Goal: Information Seeking & Learning: Learn about a topic

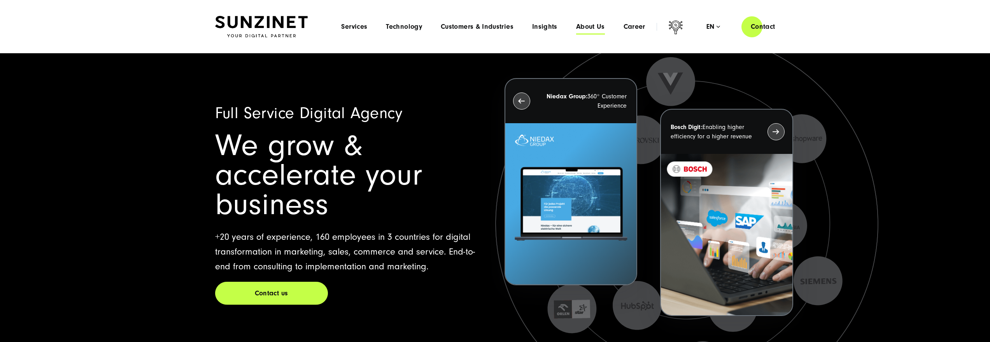
click at [598, 28] on span "About Us" at bounding box center [590, 27] width 29 height 8
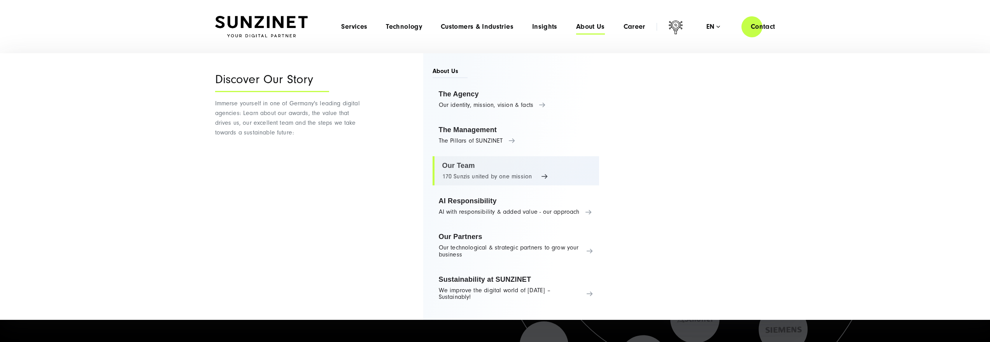
click at [480, 164] on link "Our Team 170 Sunzis united by one mission" at bounding box center [516, 171] width 167 height 30
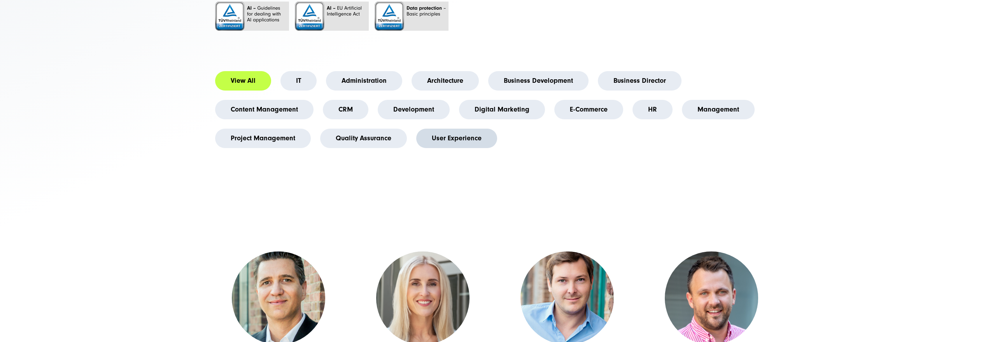
scroll to position [217, 0]
click at [496, 119] on link "Digital Marketing" at bounding box center [502, 109] width 86 height 19
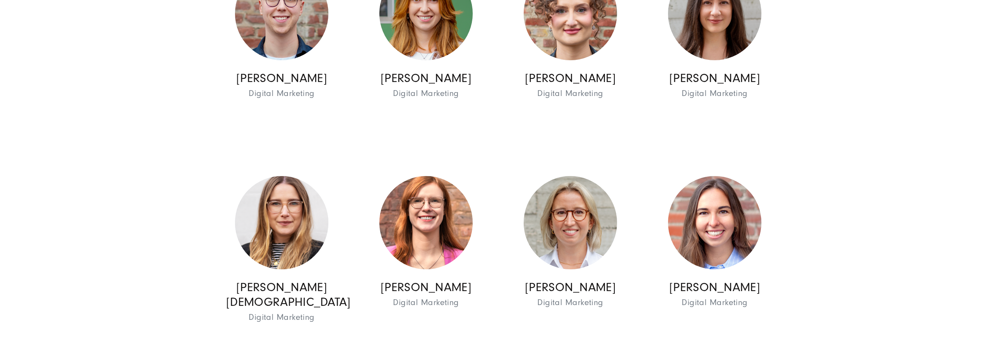
scroll to position [997, 0]
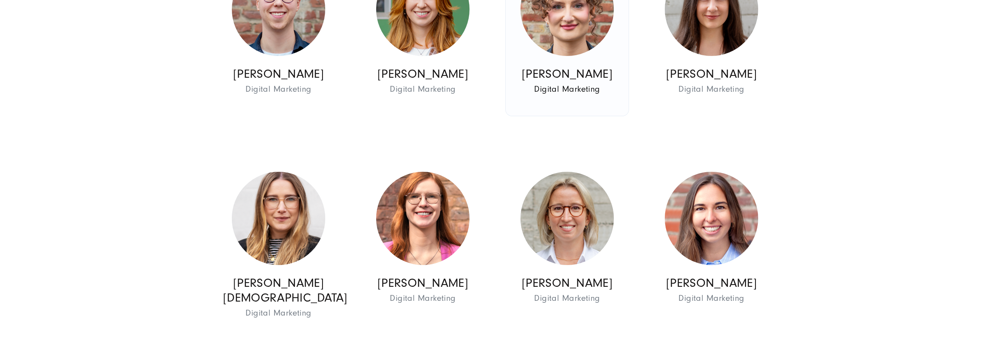
click at [579, 50] on img at bounding box center [567, 9] width 93 height 93
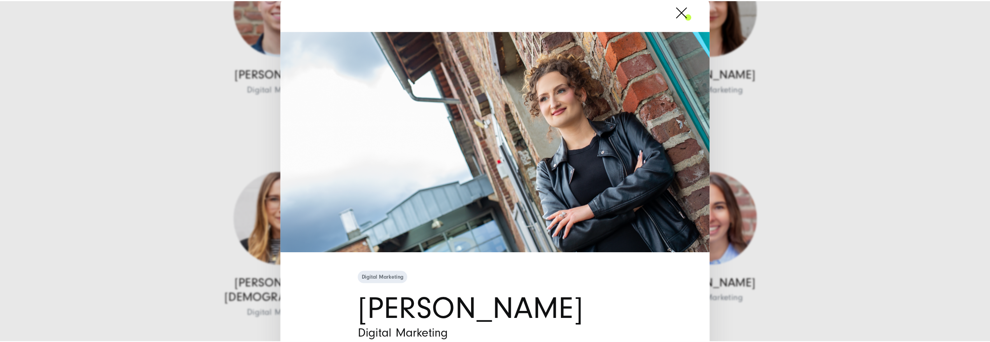
scroll to position [0, 0]
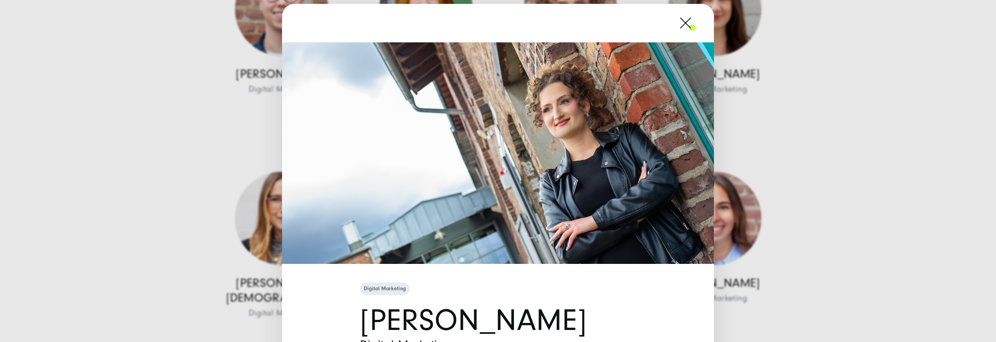
click at [695, 25] on span at bounding box center [695, 22] width 0 height 19
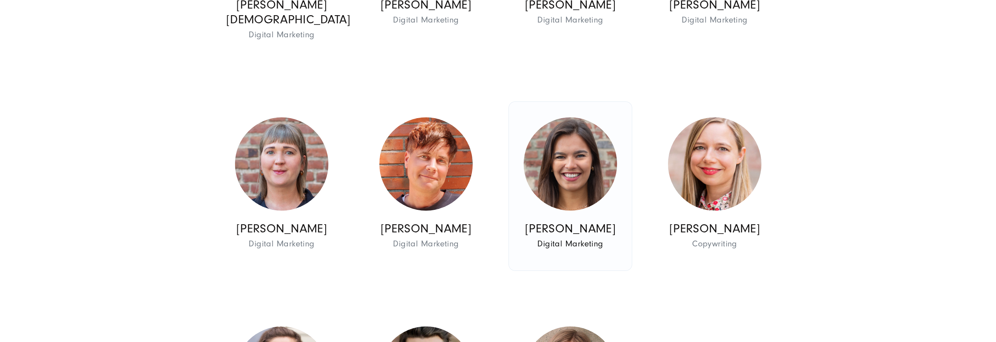
scroll to position [1285, 0]
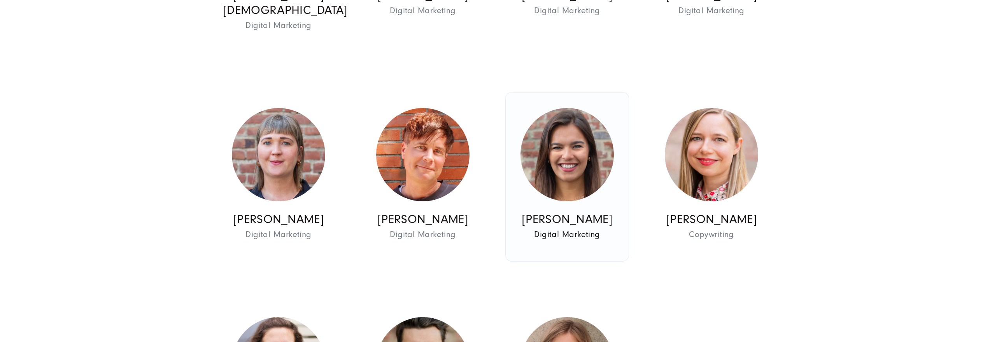
click at [580, 164] on img at bounding box center [567, 154] width 93 height 93
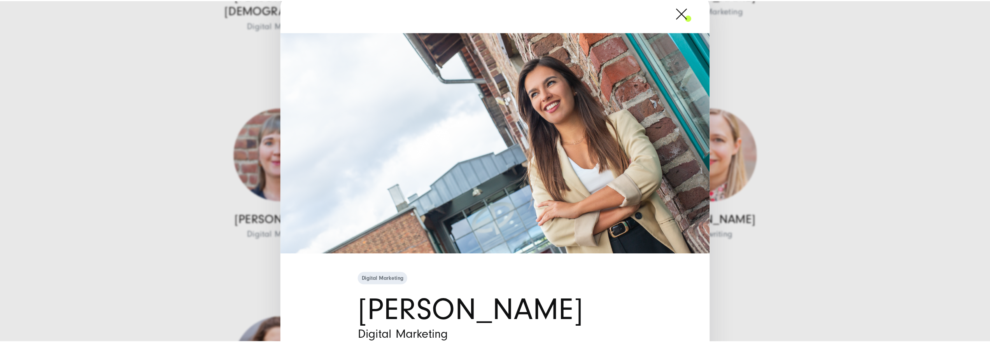
scroll to position [0, 0]
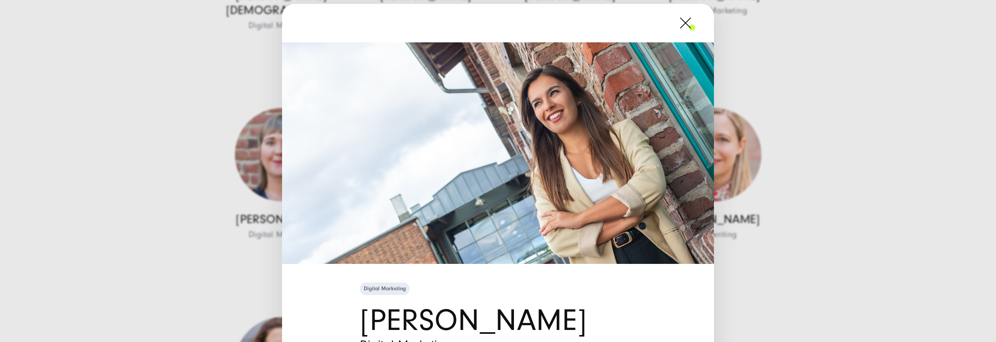
click at [695, 23] on span at bounding box center [695, 22] width 0 height 19
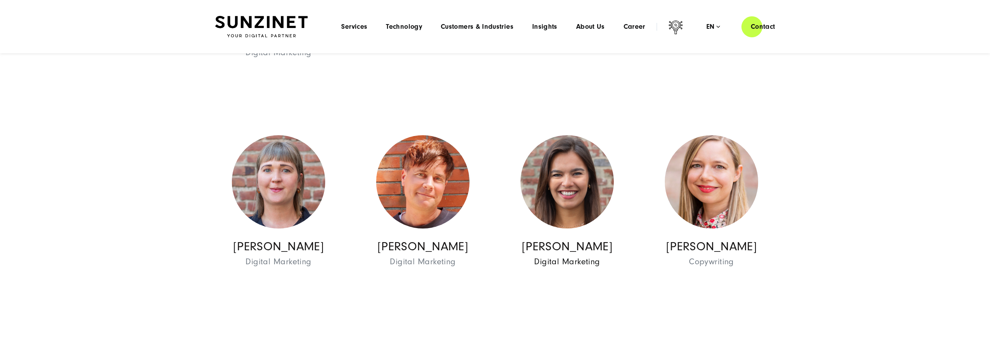
scroll to position [1257, 0]
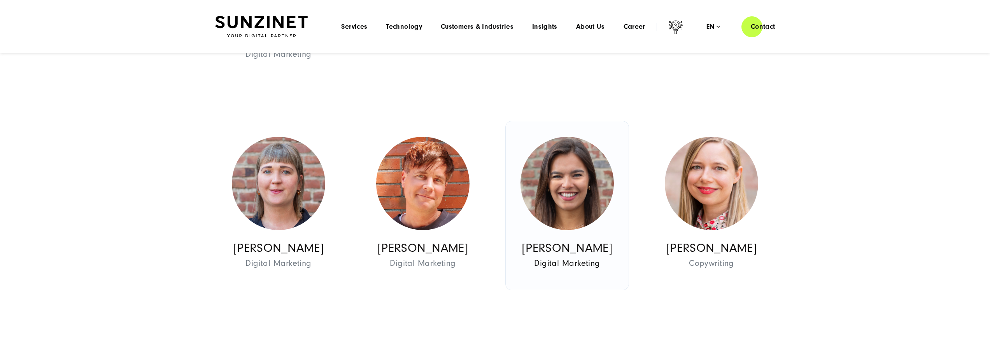
click at [592, 131] on link "[PERSON_NAME] Digital Marketing Digital Marketing" at bounding box center [567, 205] width 123 height 169
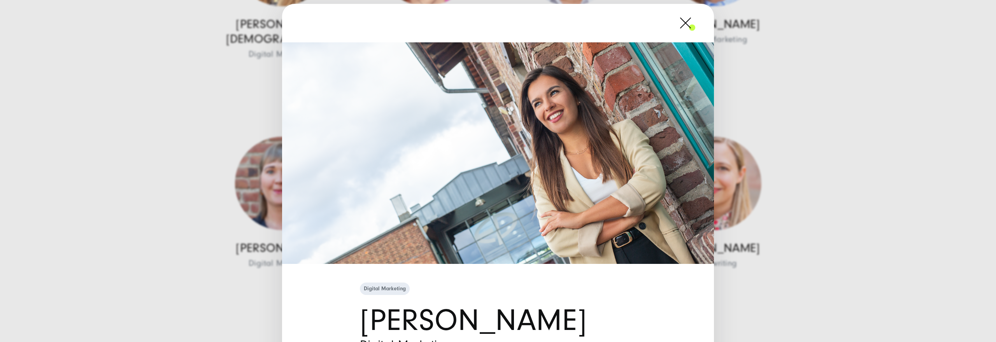
click at [695, 25] on span at bounding box center [695, 22] width 0 height 19
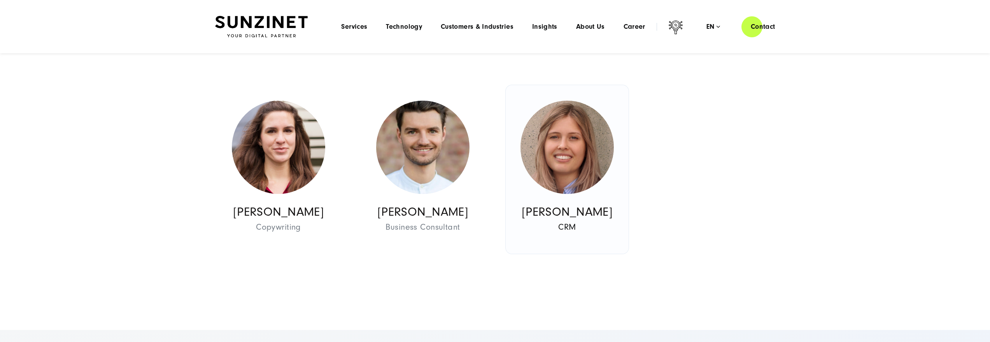
scroll to position [1242, 0]
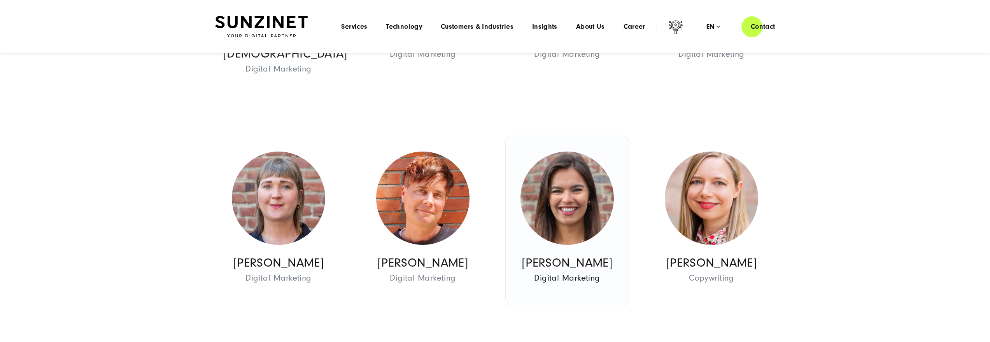
click at [576, 178] on img at bounding box center [567, 198] width 93 height 93
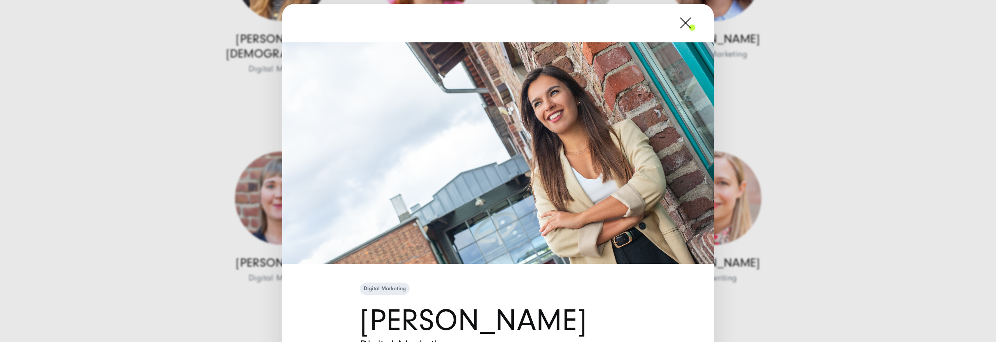
click at [695, 23] on span at bounding box center [695, 22] width 0 height 19
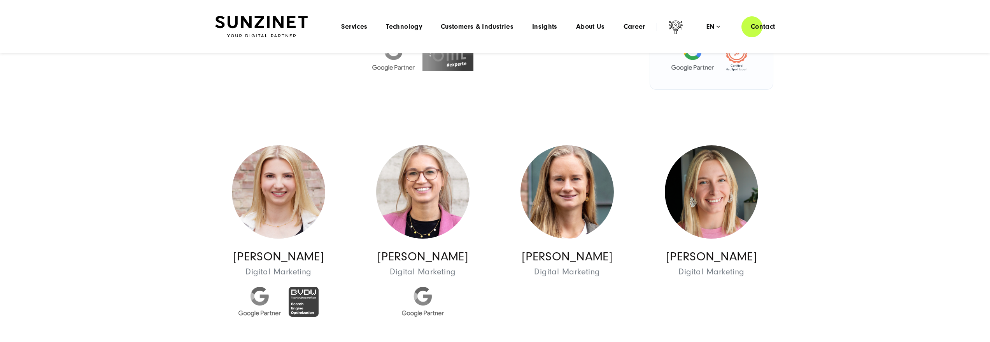
scroll to position [412, 0]
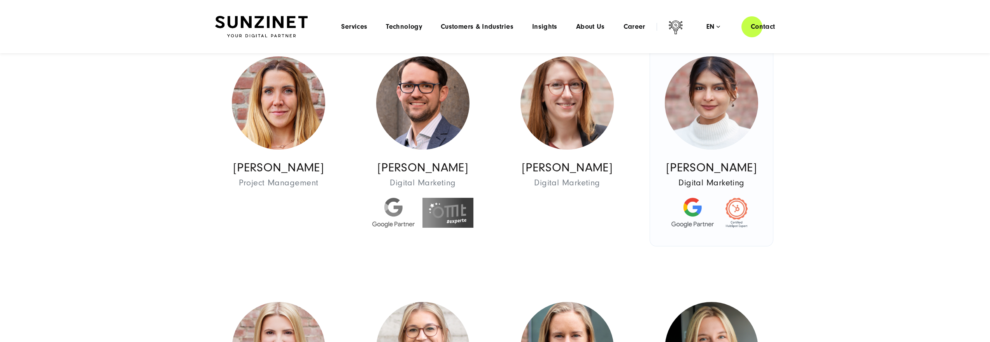
click at [739, 110] on img at bounding box center [711, 102] width 93 height 93
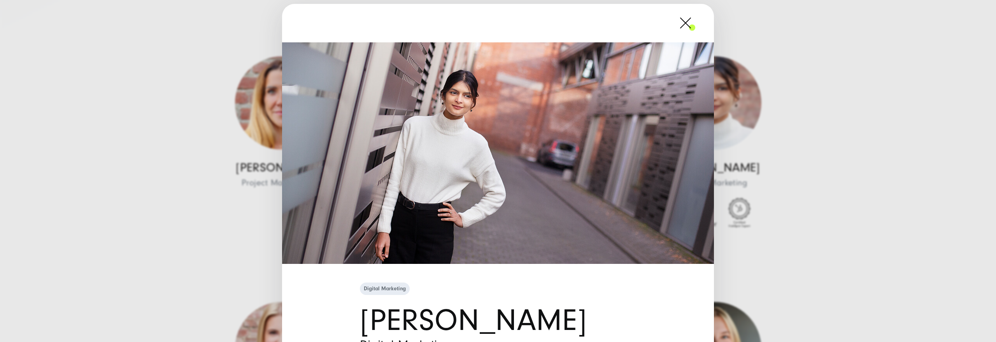
click at [695, 28] on span at bounding box center [695, 22] width 0 height 19
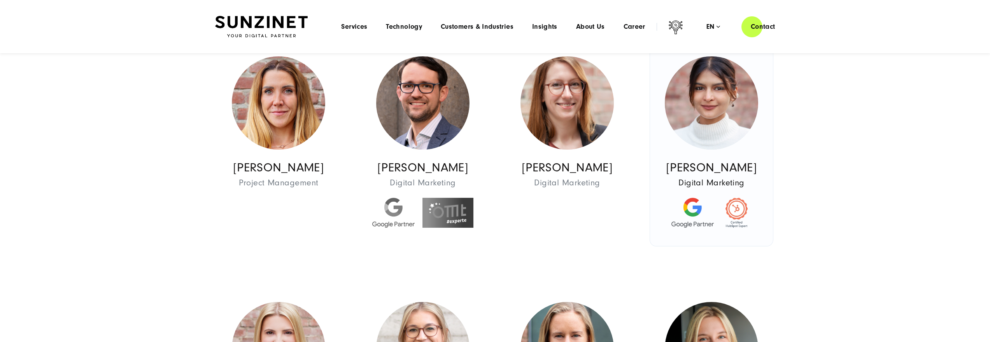
click at [712, 126] on img at bounding box center [711, 102] width 93 height 93
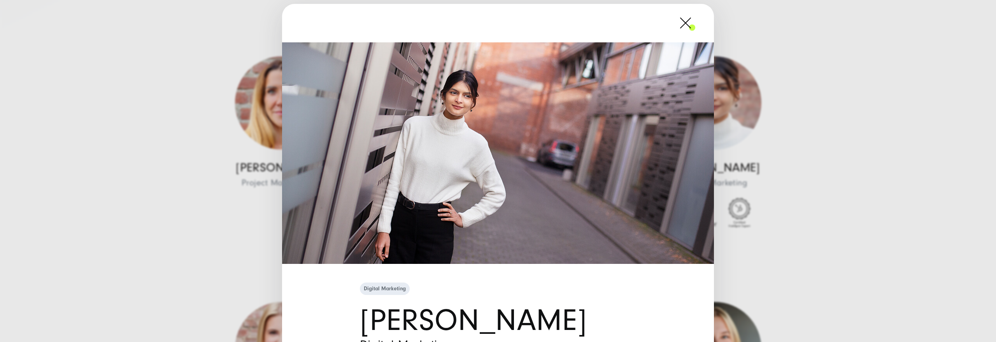
click at [695, 26] on span at bounding box center [695, 22] width 0 height 19
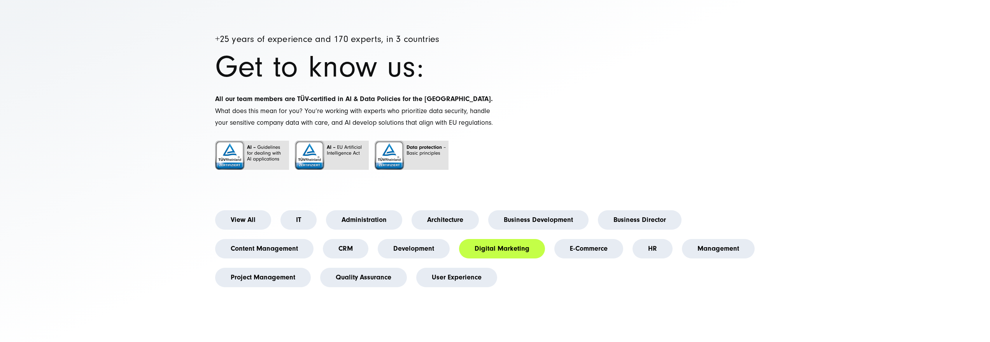
scroll to position [158, 0]
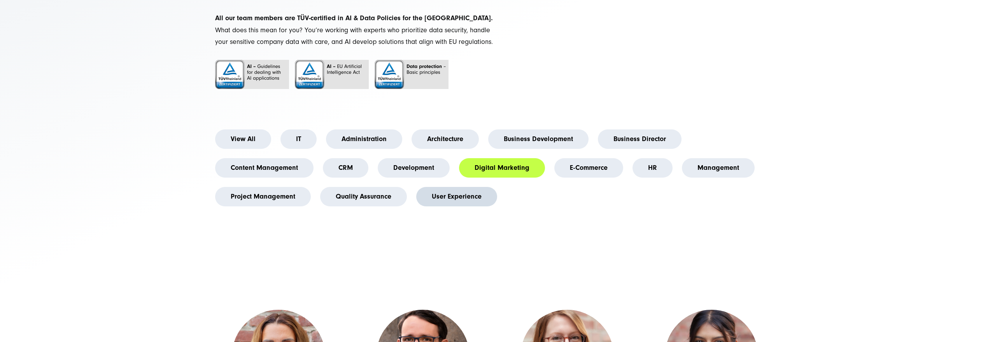
click at [464, 207] on link "User Experience" at bounding box center [456, 196] width 81 height 19
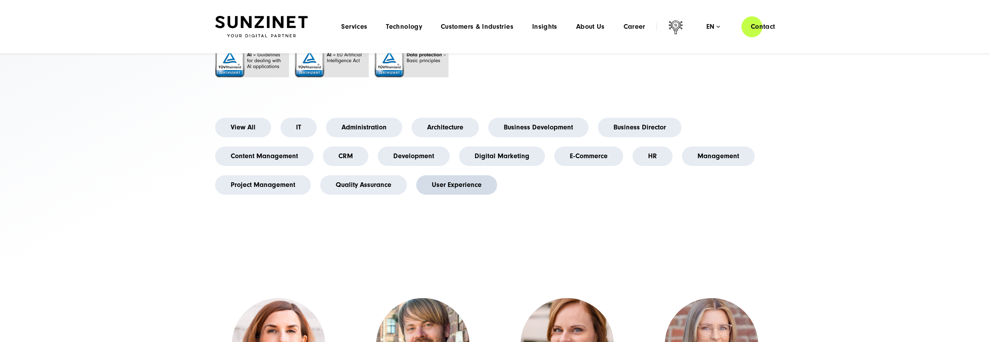
scroll to position [162, 0]
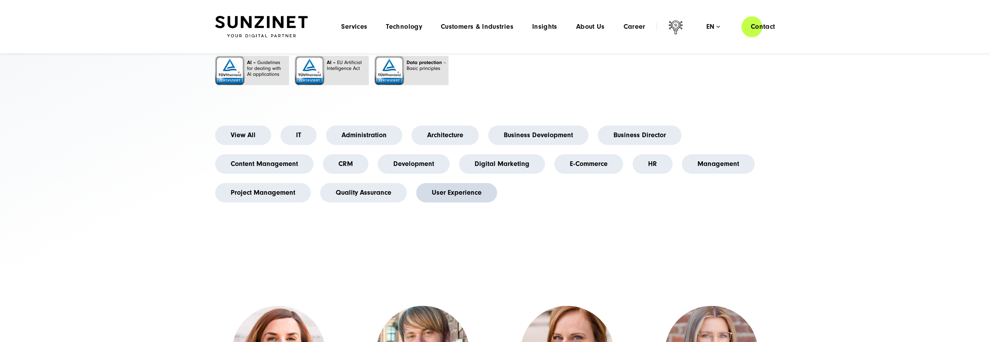
click at [454, 202] on link "User Experience" at bounding box center [456, 192] width 81 height 19
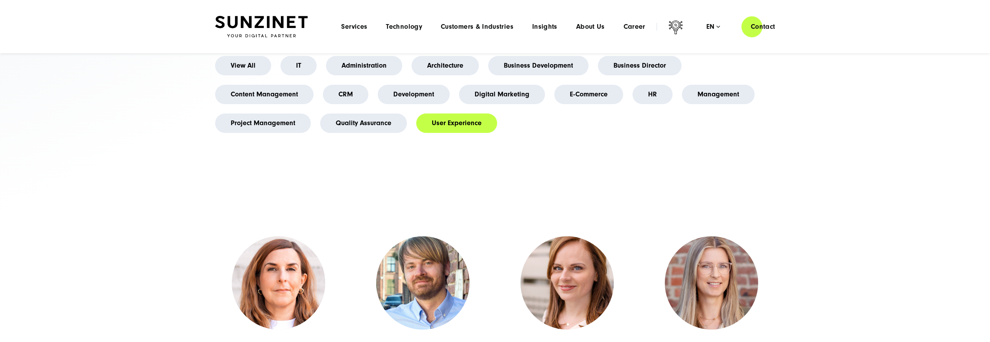
scroll to position [105, 0]
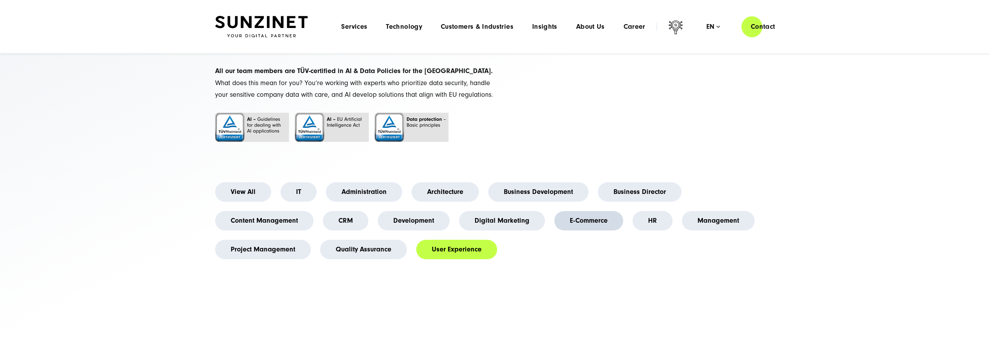
click at [580, 231] on link "E-Commerce" at bounding box center [588, 220] width 69 height 19
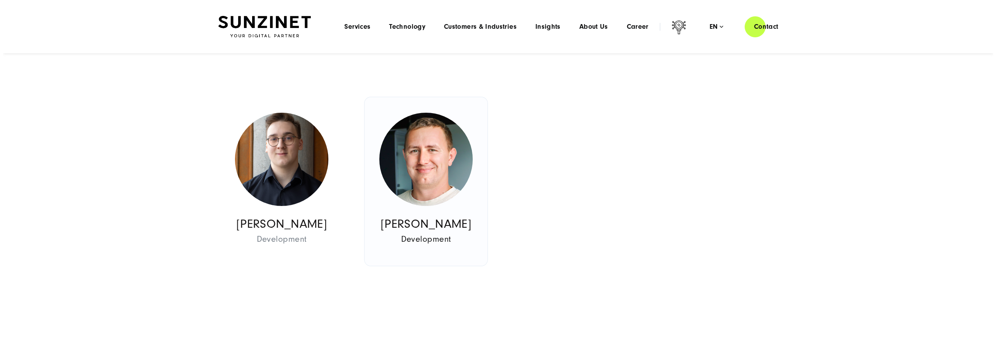
scroll to position [898, 0]
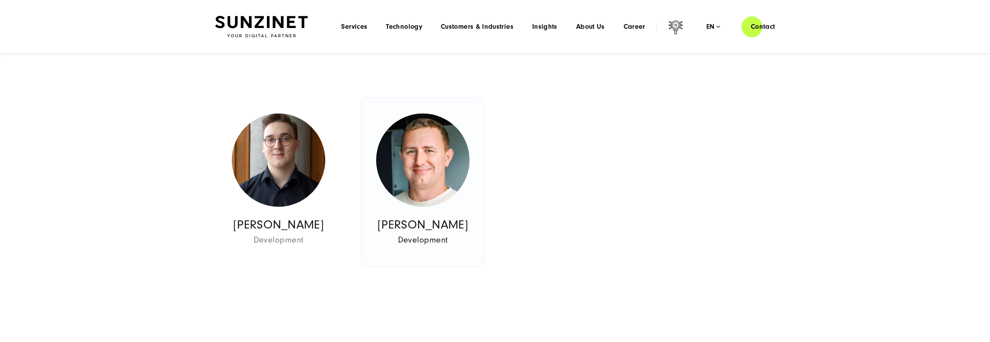
click at [432, 205] on link "[PERSON_NAME] Development Development E-Commerce" at bounding box center [422, 182] width 123 height 169
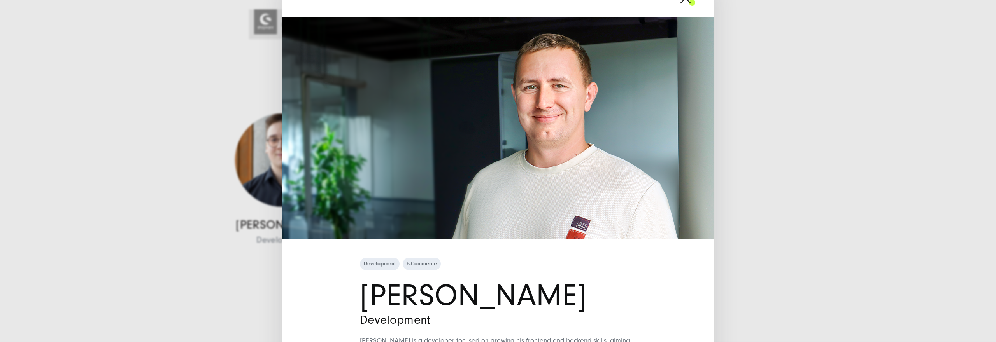
scroll to position [105, 0]
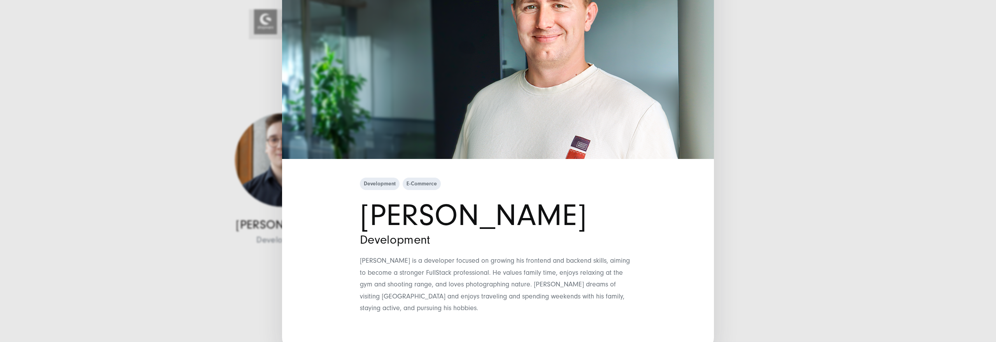
click at [746, 256] on div "Development E-Commerce [PERSON_NAME] Development" at bounding box center [498, 171] width 996 height 342
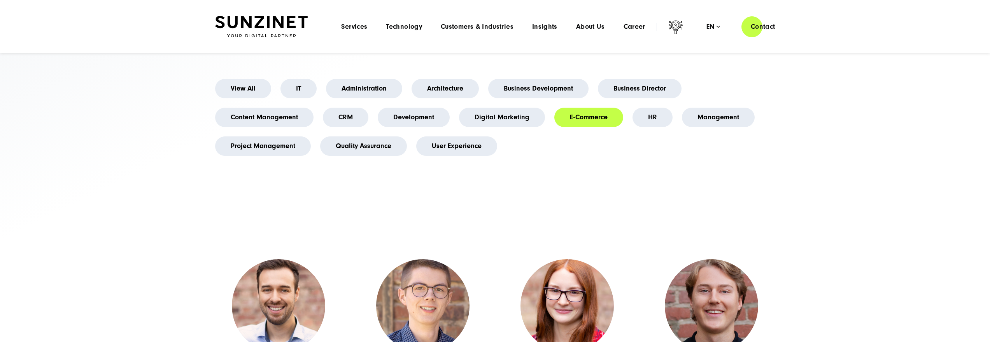
scroll to position [202, 0]
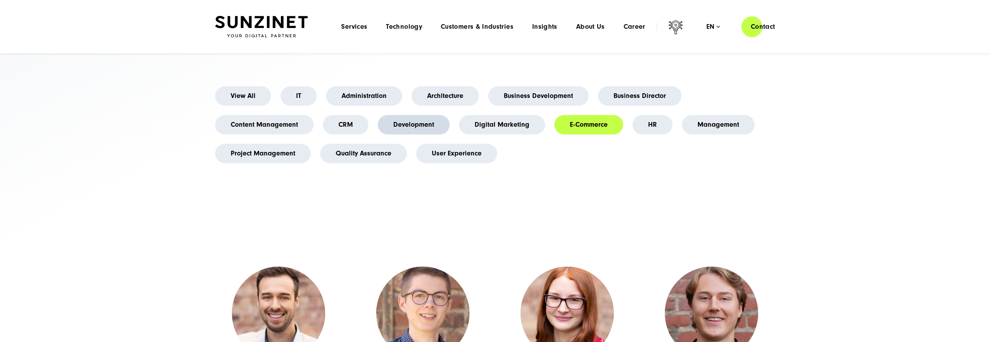
click at [426, 135] on link "Development" at bounding box center [414, 124] width 72 height 19
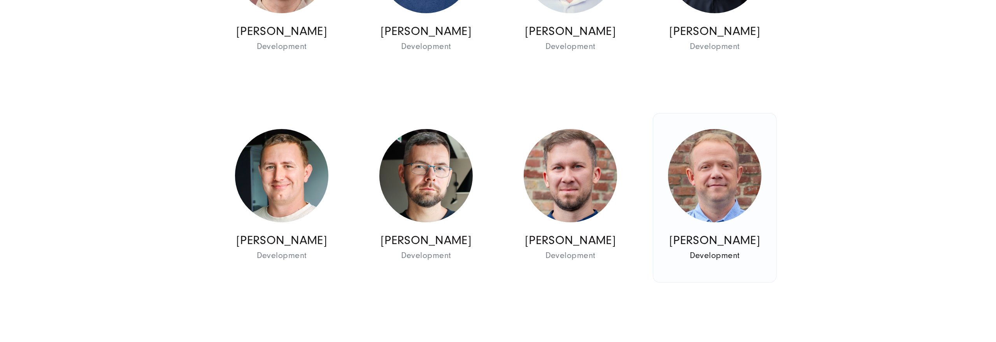
scroll to position [2040, 0]
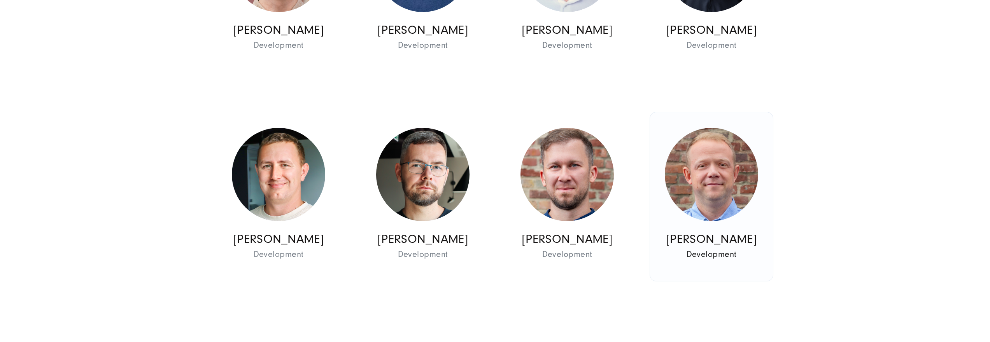
click at [722, 247] on p "[PERSON_NAME]" at bounding box center [711, 239] width 111 height 15
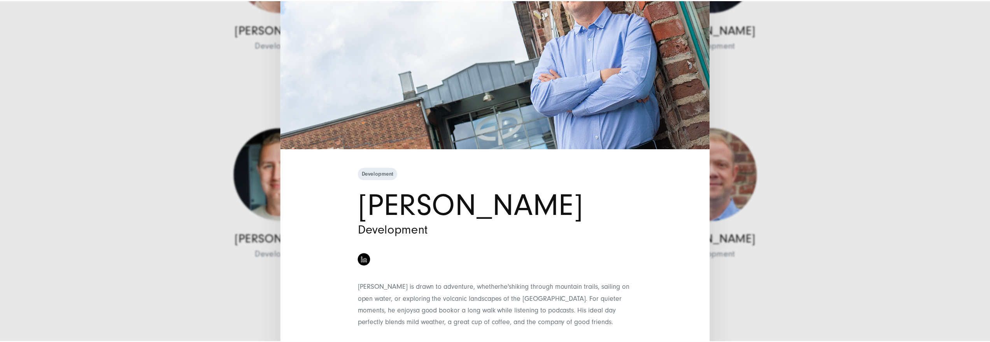
scroll to position [142, 0]
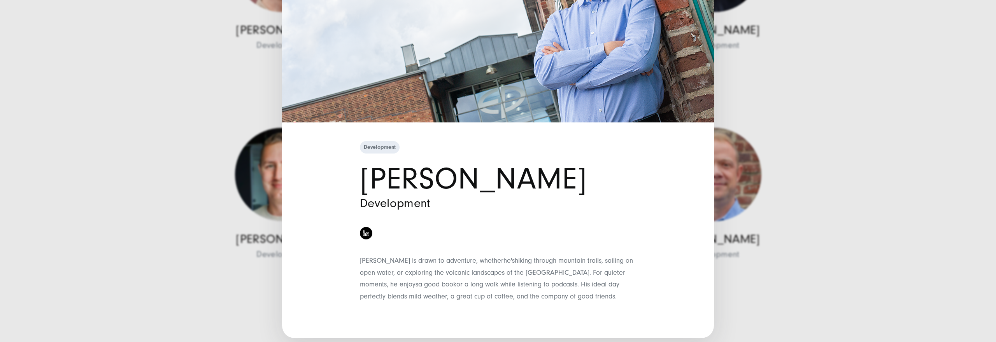
click at [799, 265] on div "Development [PERSON_NAME] Development [PERSON_NAME] is drawn to adventure, whet…" at bounding box center [498, 171] width 996 height 342
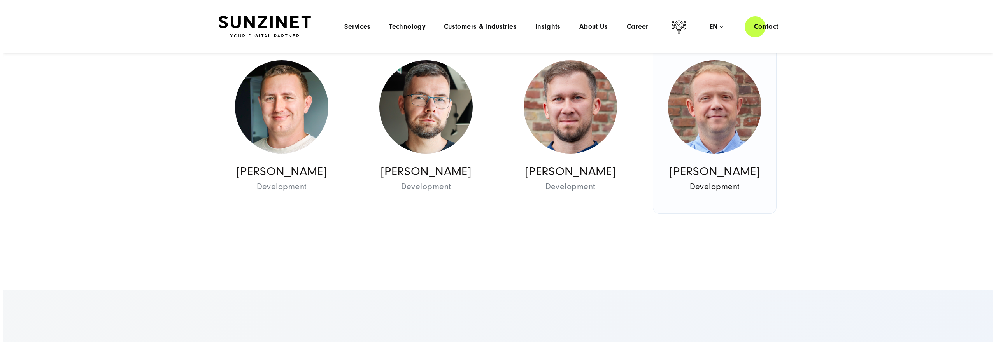
scroll to position [2094, 0]
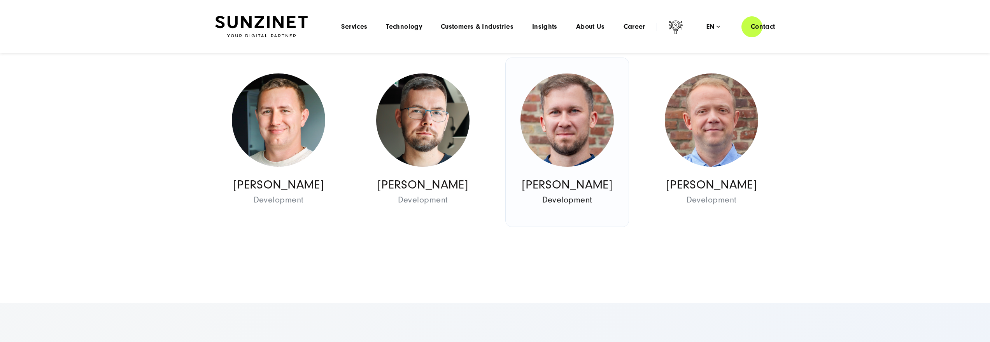
click at [569, 144] on img at bounding box center [567, 120] width 93 height 93
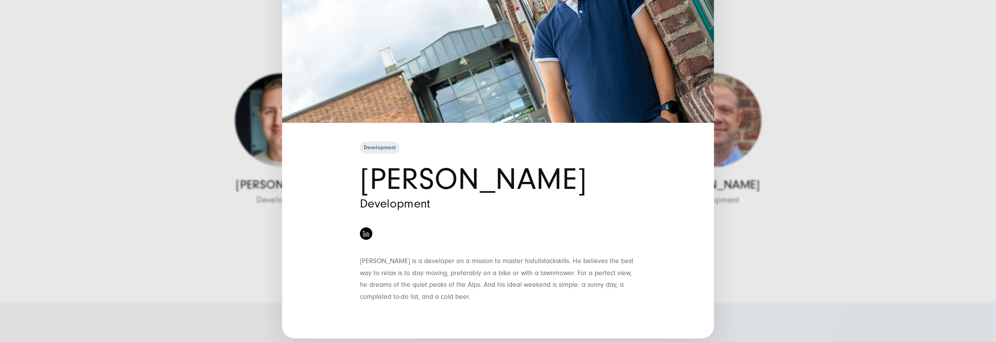
scroll to position [142, 0]
click at [753, 284] on div "Development [PERSON_NAME] Development [PERSON_NAME] is a developer on a mission…" at bounding box center [498, 171] width 996 height 342
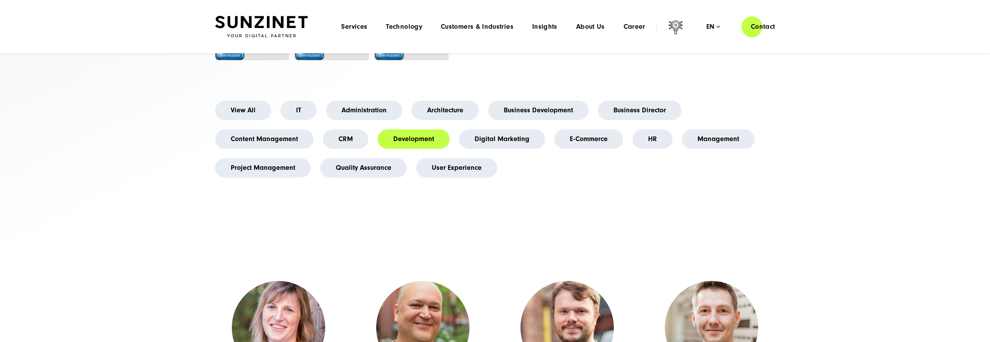
scroll to position [183, 0]
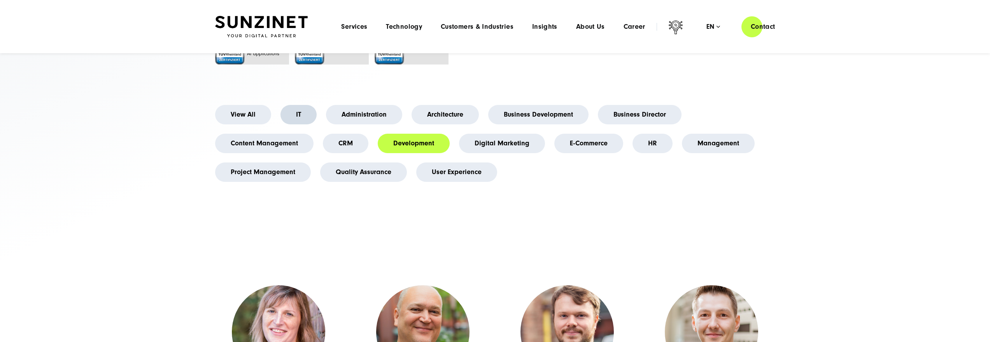
click at [296, 124] on link "IT" at bounding box center [298, 114] width 36 height 19
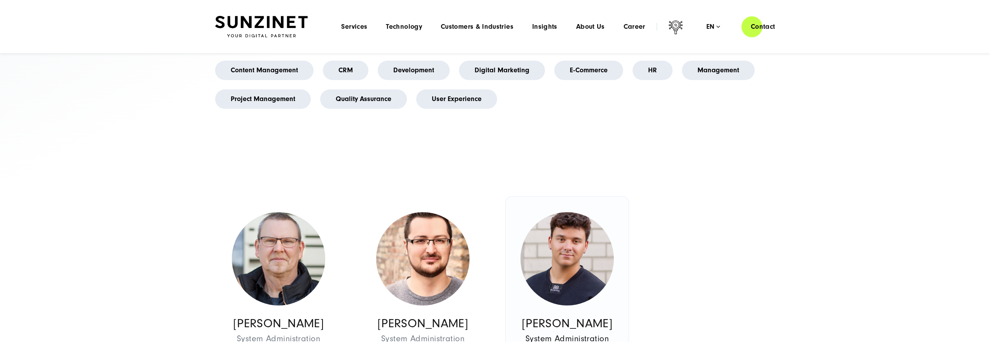
scroll to position [220, 0]
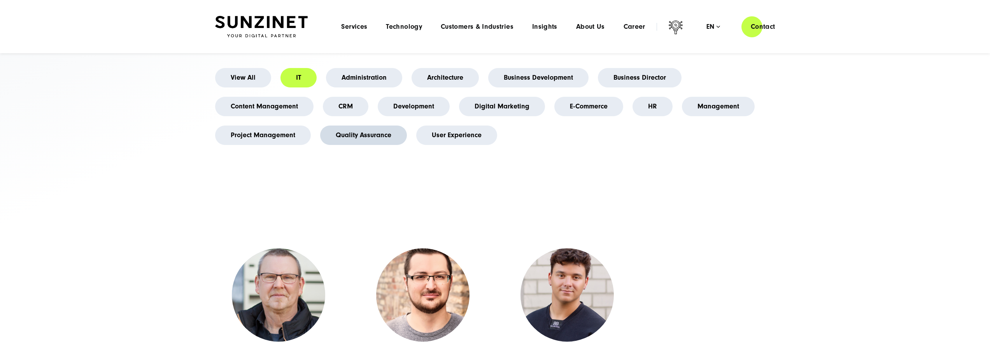
click at [347, 145] on link "Quality Assurance" at bounding box center [363, 135] width 87 height 19
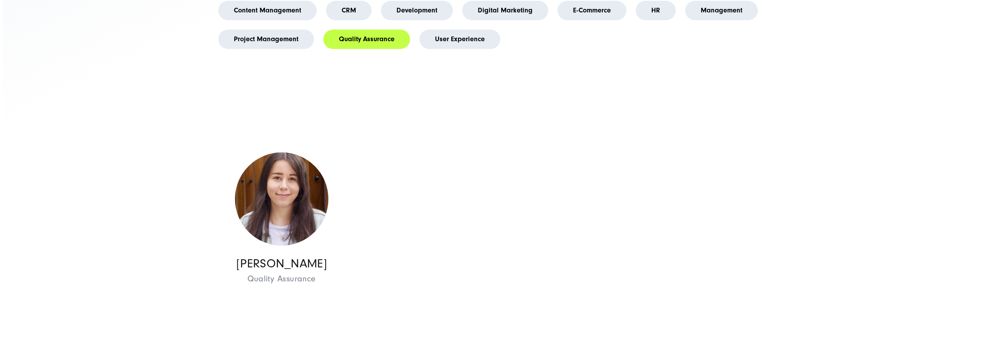
scroll to position [347, 0]
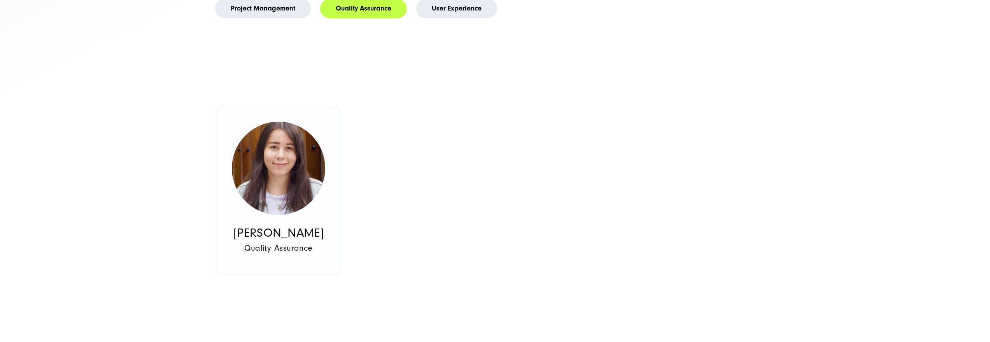
click at [262, 189] on img at bounding box center [278, 168] width 93 height 93
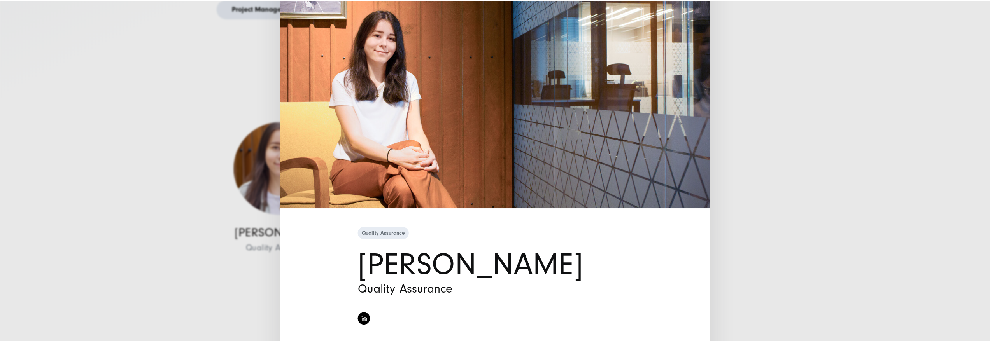
scroll to position [0, 0]
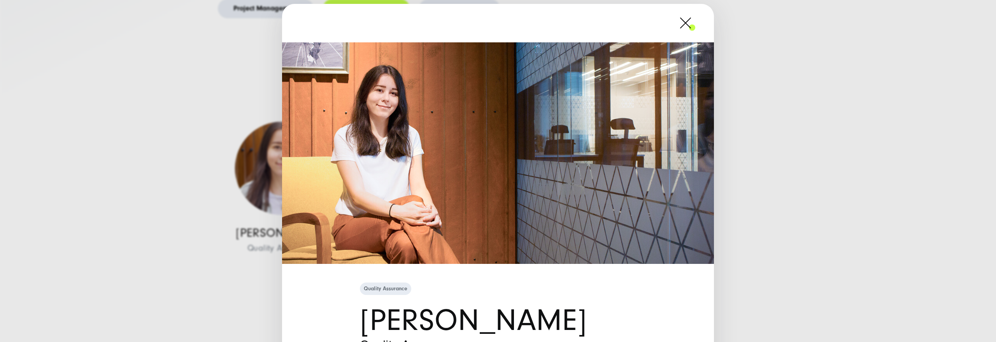
click at [695, 27] on span at bounding box center [695, 22] width 0 height 19
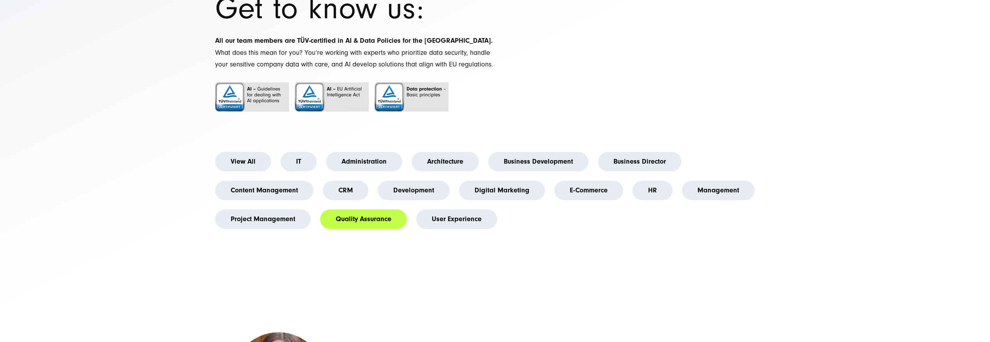
scroll to position [157, 0]
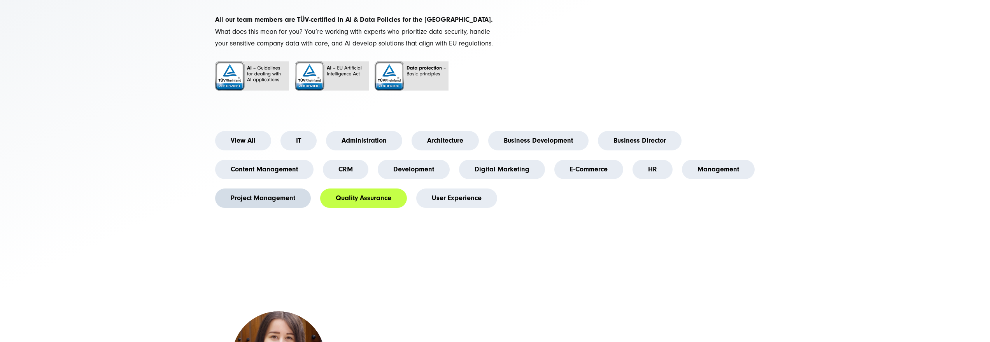
click at [297, 208] on link "Project Management" at bounding box center [263, 198] width 96 height 19
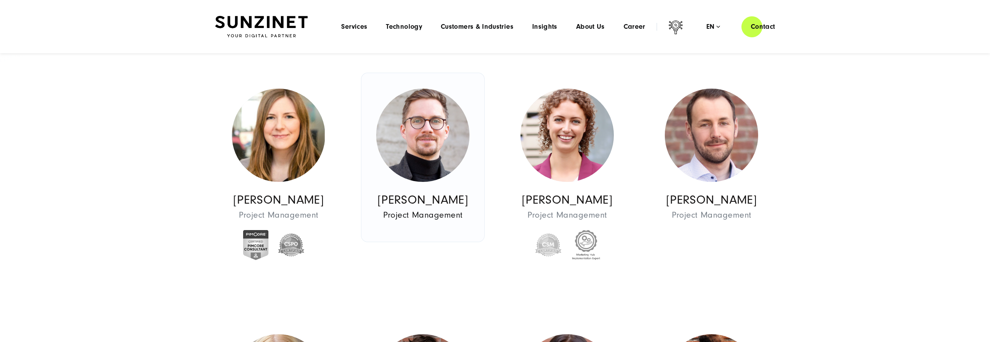
scroll to position [205, 0]
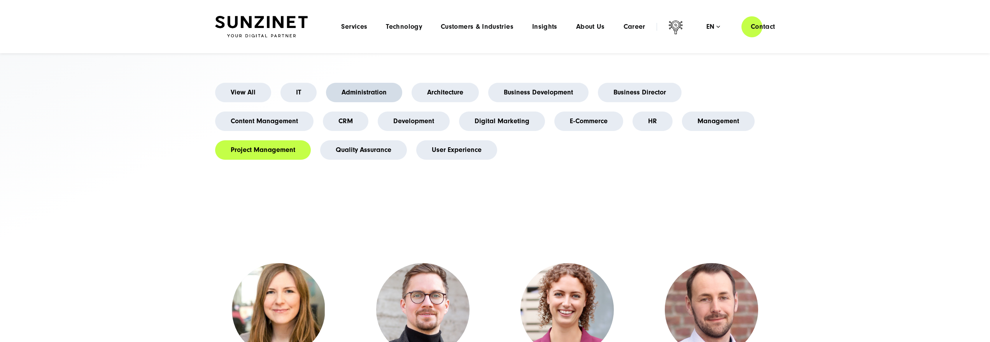
click at [359, 102] on link "Administration" at bounding box center [364, 92] width 76 height 19
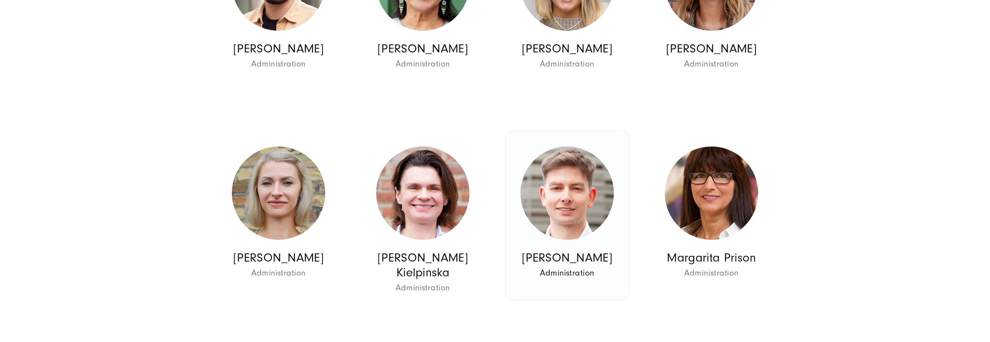
scroll to position [753, 0]
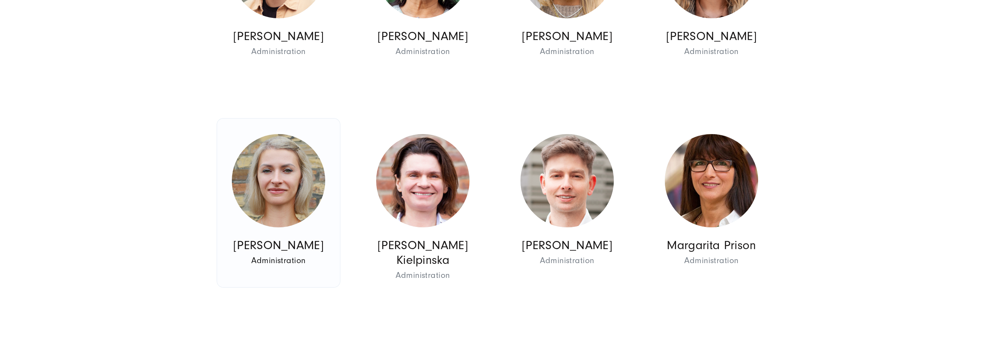
click at [295, 228] on img at bounding box center [278, 180] width 93 height 93
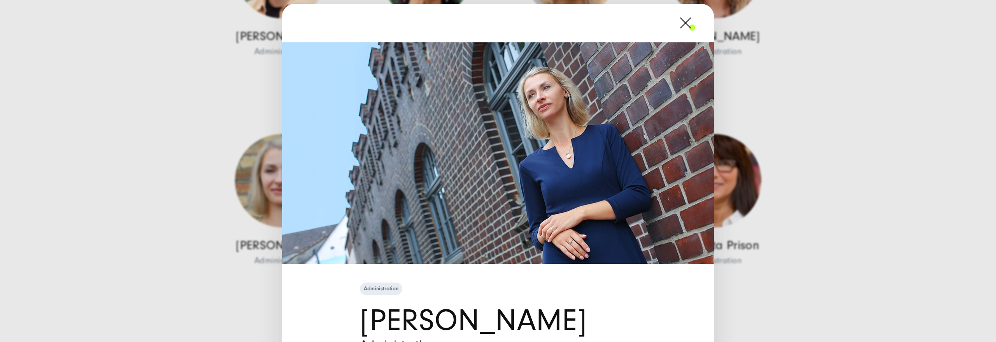
click at [695, 32] on span at bounding box center [695, 22] width 0 height 19
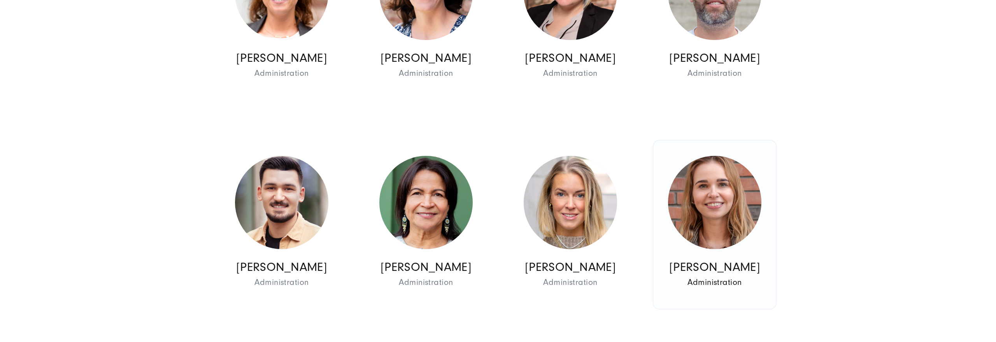
scroll to position [524, 0]
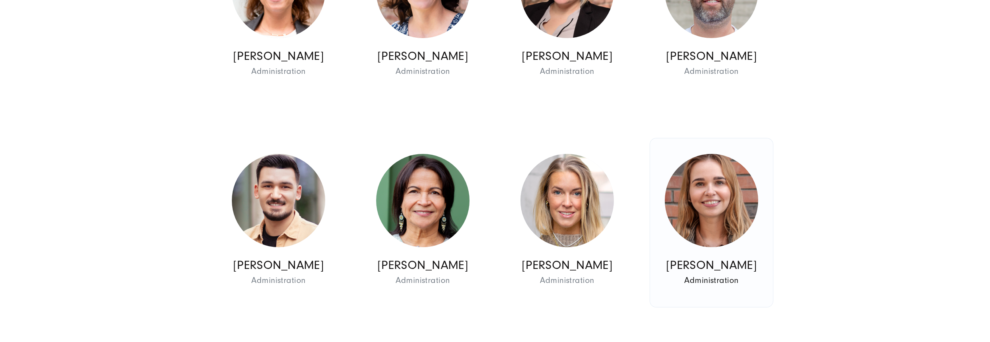
click at [722, 237] on img at bounding box center [711, 200] width 93 height 93
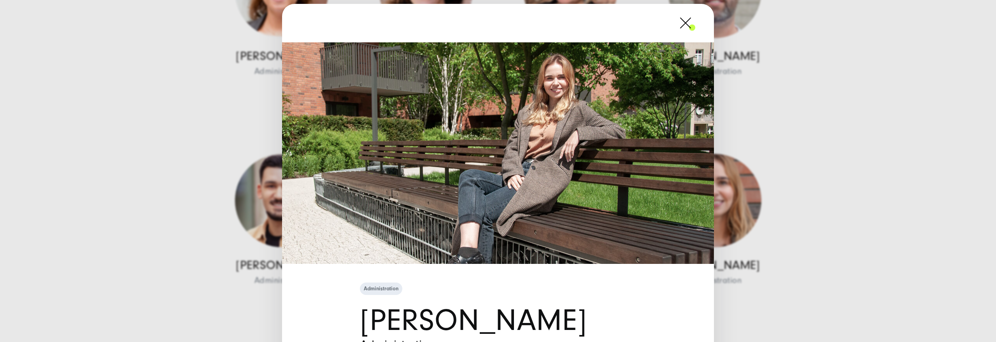
click at [695, 22] on span at bounding box center [695, 22] width 0 height 19
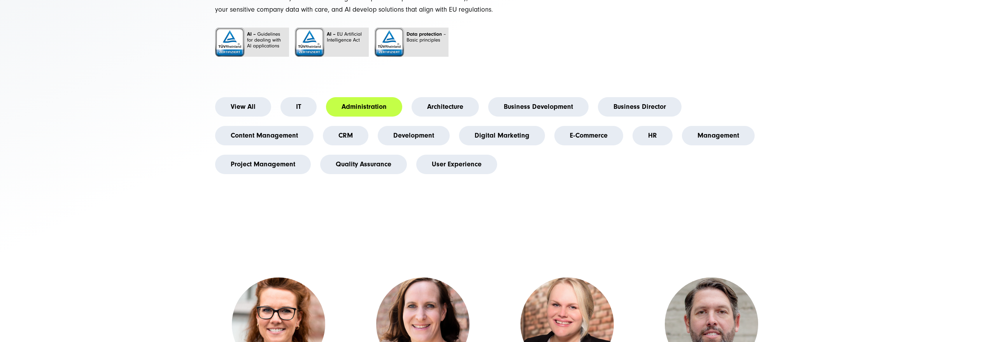
scroll to position [202, 0]
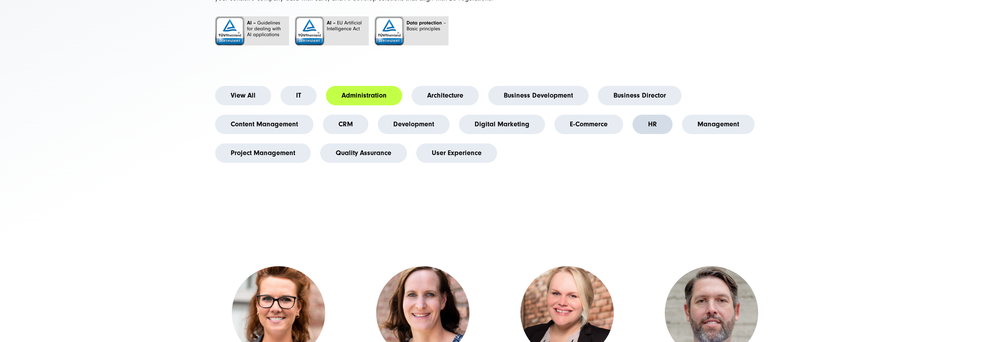
click at [654, 134] on link "HR" at bounding box center [653, 124] width 40 height 19
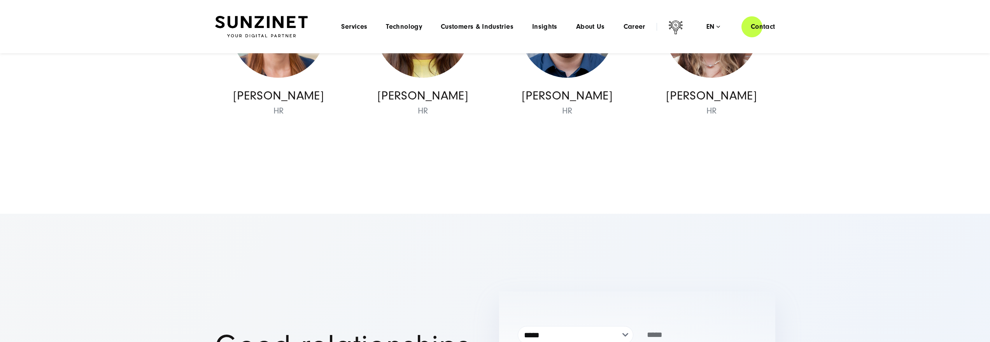
scroll to position [435, 0]
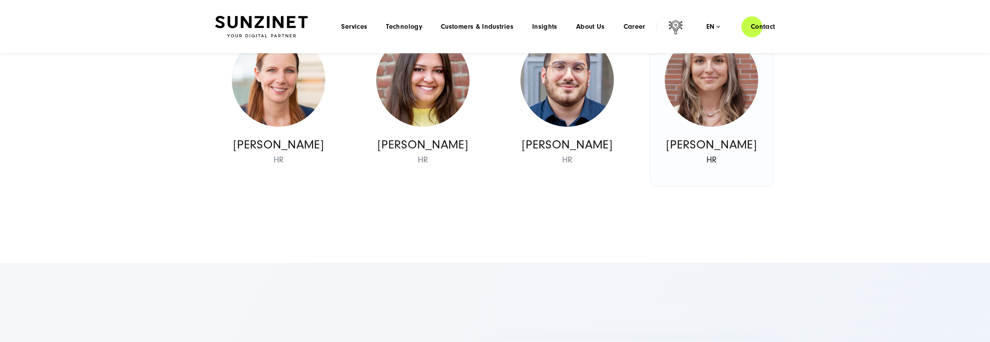
click at [713, 109] on img at bounding box center [711, 79] width 93 height 93
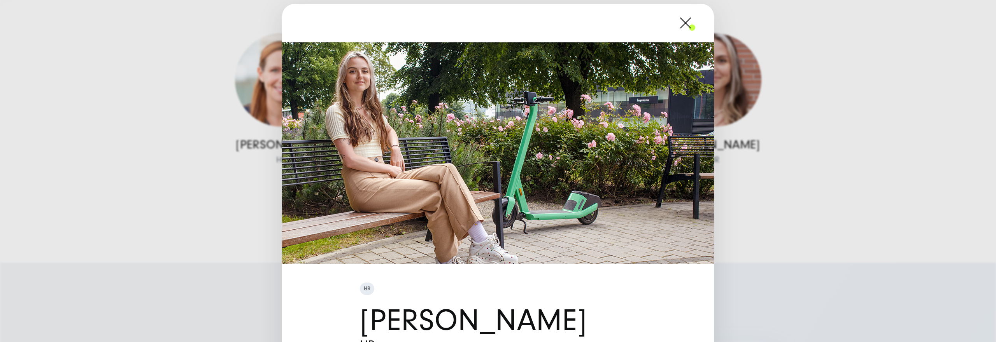
click at [695, 23] on span at bounding box center [695, 22] width 0 height 19
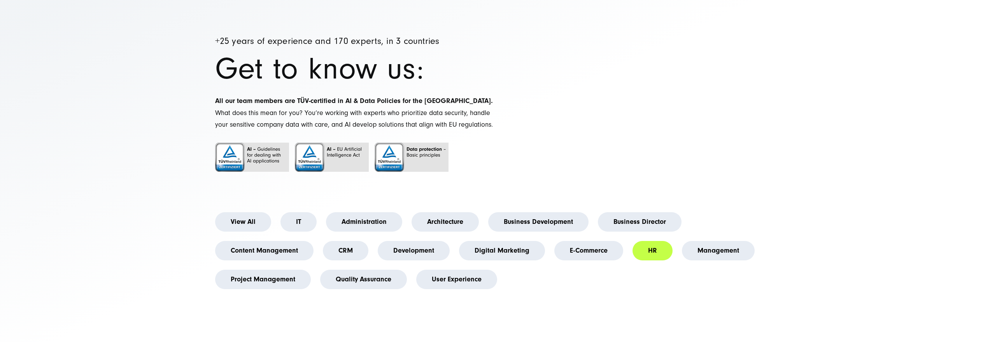
scroll to position [76, 0]
click at [271, 259] on link "Content Management" at bounding box center [264, 250] width 98 height 19
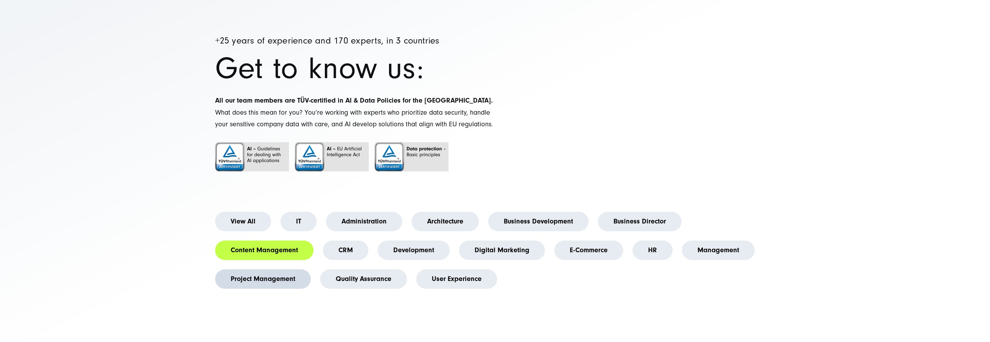
click at [277, 287] on link "Project Management" at bounding box center [263, 279] width 96 height 19
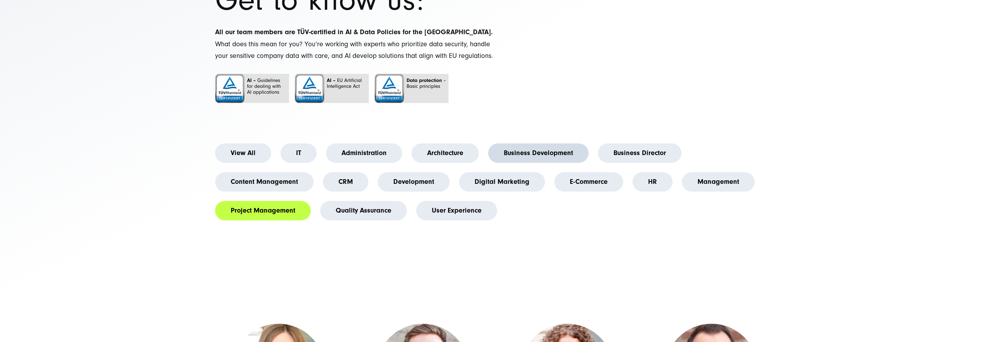
click at [496, 163] on link "Business Development" at bounding box center [538, 153] width 100 height 19
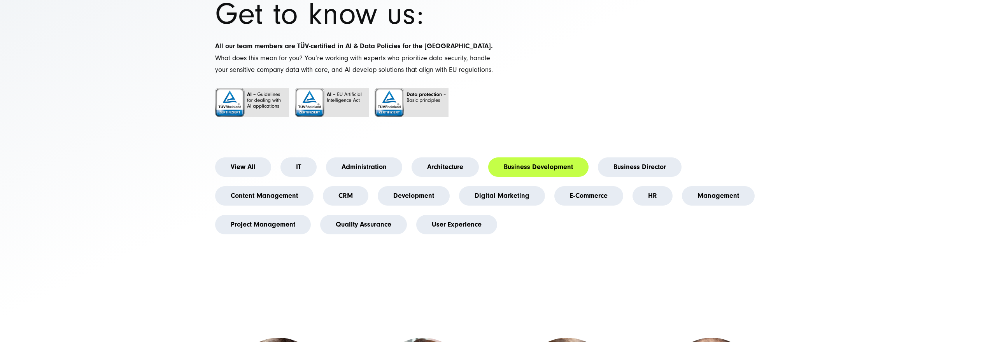
scroll to position [147, 0]
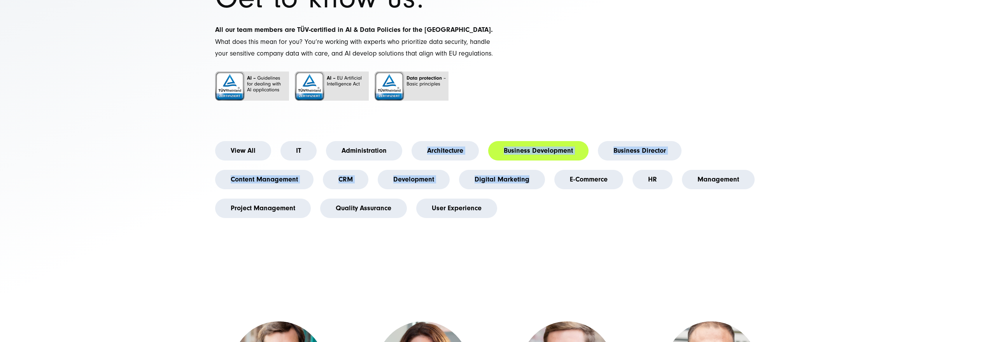
drag, startPoint x: 411, startPoint y: 139, endPoint x: 538, endPoint y: 223, distance: 152.3
drag, startPoint x: 538, startPoint y: 223, endPoint x: 504, endPoint y: 132, distance: 97.0
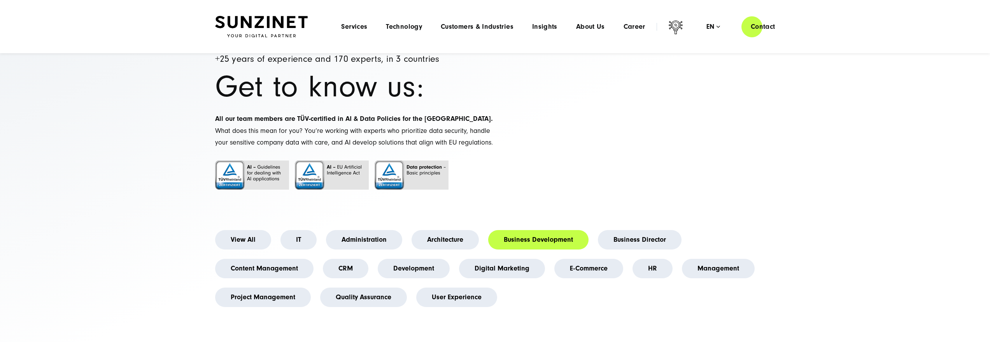
scroll to position [0, 0]
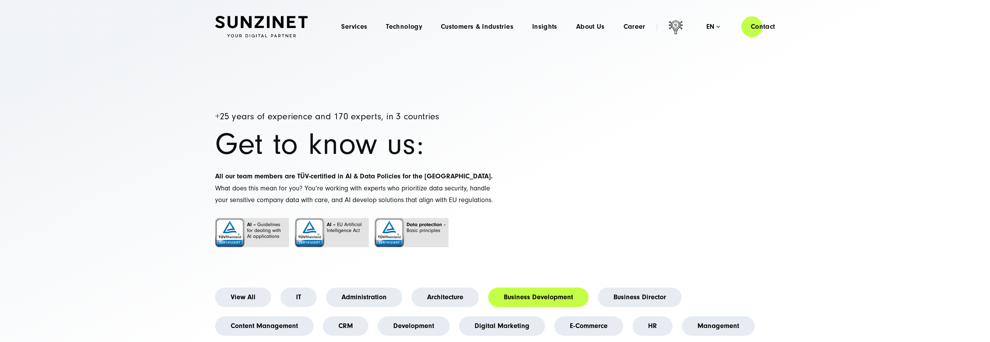
drag, startPoint x: 406, startPoint y: 184, endPoint x: 195, endPoint y: 98, distance: 228.6
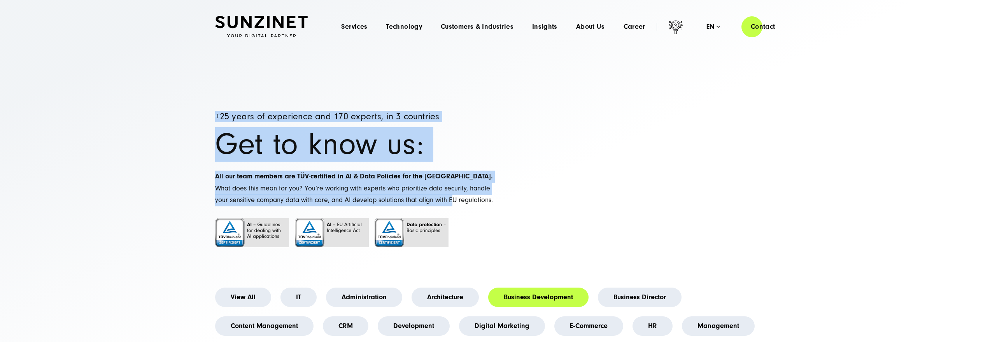
drag, startPoint x: 315, startPoint y: 143, endPoint x: 146, endPoint y: 88, distance: 177.8
drag, startPoint x: 148, startPoint y: 87, endPoint x: 441, endPoint y: 225, distance: 323.9
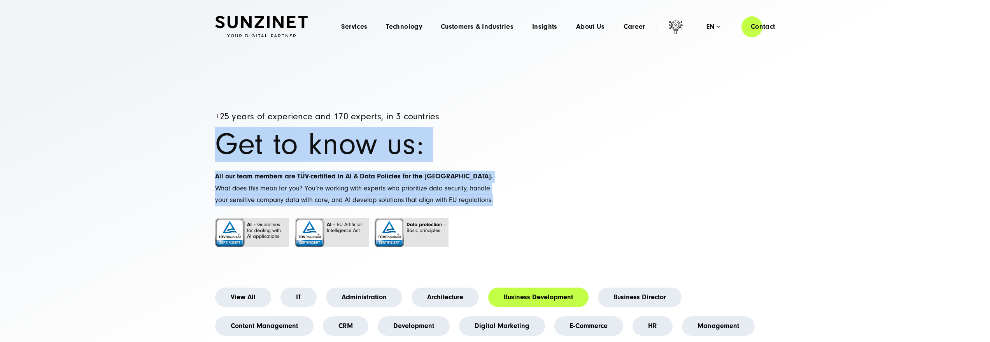
drag, startPoint x: 381, startPoint y: 225, endPoint x: 137, endPoint y: 126, distance: 263.0
drag, startPoint x: 139, startPoint y: 120, endPoint x: 319, endPoint y: 220, distance: 206.0
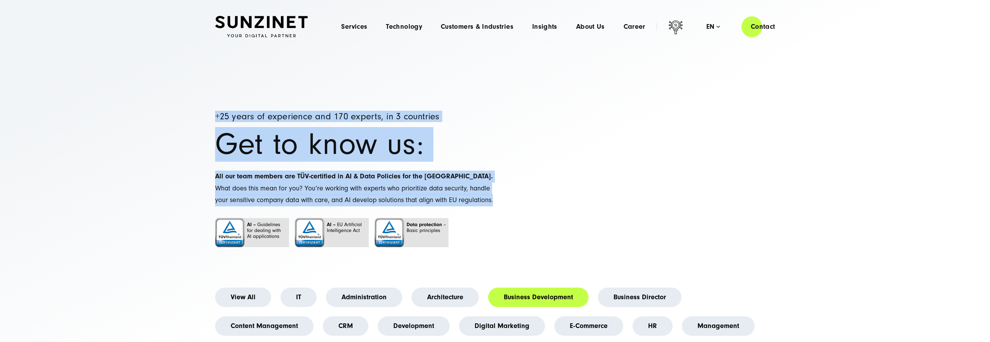
click at [303, 207] on p "All our team members are TÜV-certified in AI & Data Policies for the [GEOGRAPHI…" at bounding box center [355, 189] width 280 height 36
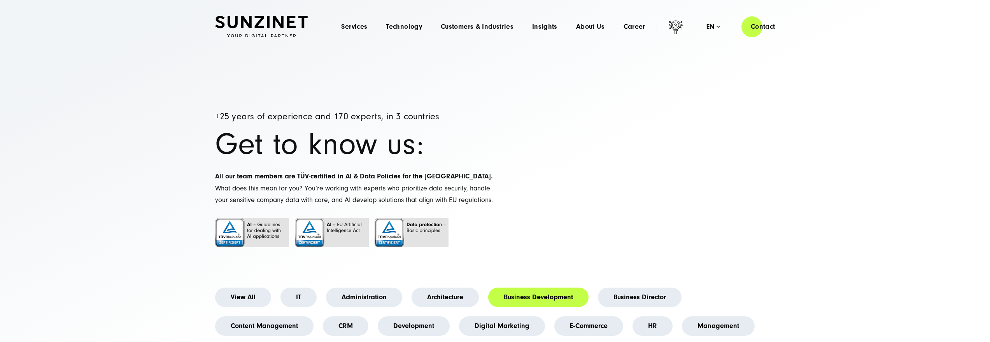
drag, startPoint x: 279, startPoint y: 212, endPoint x: 182, endPoint y: 104, distance: 145.5
drag, startPoint x: 347, startPoint y: 167, endPoint x: 406, endPoint y: 214, distance: 76.1
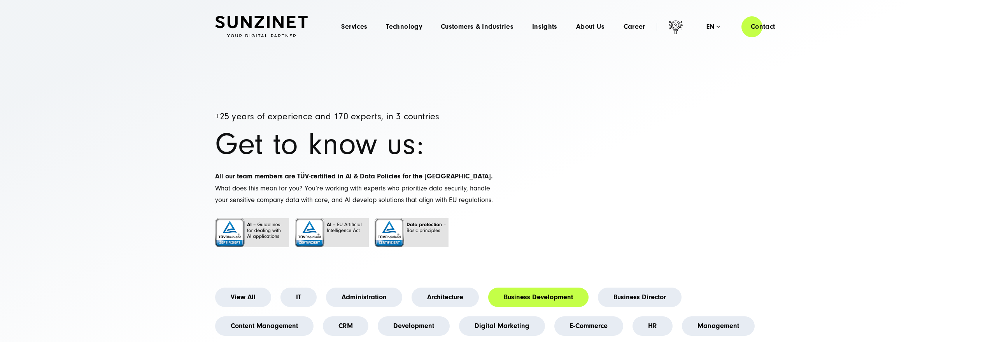
drag, startPoint x: 368, startPoint y: 203, endPoint x: 174, endPoint y: 100, distance: 220.3
